Goal: Information Seeking & Learning: Learn about a topic

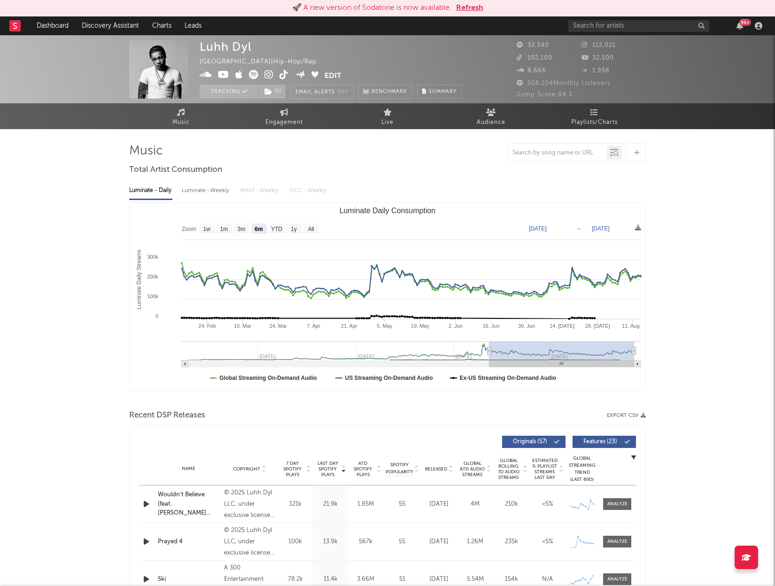
select select "6m"
click at [608, 28] on input "text" at bounding box center [638, 26] width 141 height 12
type input "baby 2wo"
click at [628, 48] on div "Baby Two" at bounding box center [652, 44] width 103 height 11
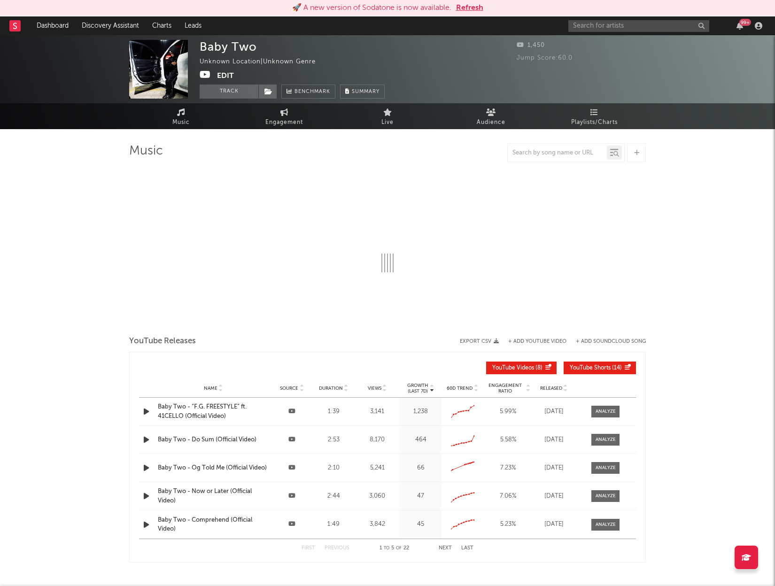
select select "1w"
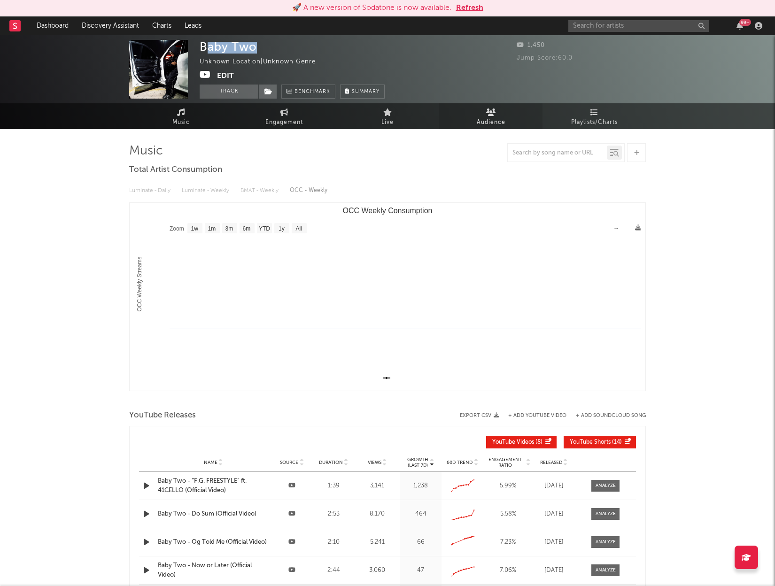
drag, startPoint x: 266, startPoint y: 49, endPoint x: 446, endPoint y: 115, distance: 192.2
click at [272, 50] on div "Baby Two Unknown Location | Unknown Genre Edit Track Benchmark Summary" at bounding box center [292, 69] width 185 height 59
